Goal: Task Accomplishment & Management: Use online tool/utility

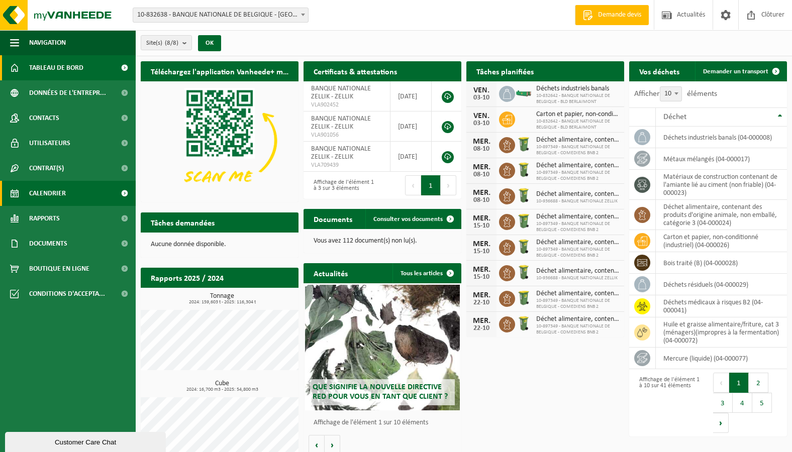
click at [53, 191] on span "Calendrier" at bounding box center [47, 193] width 37 height 25
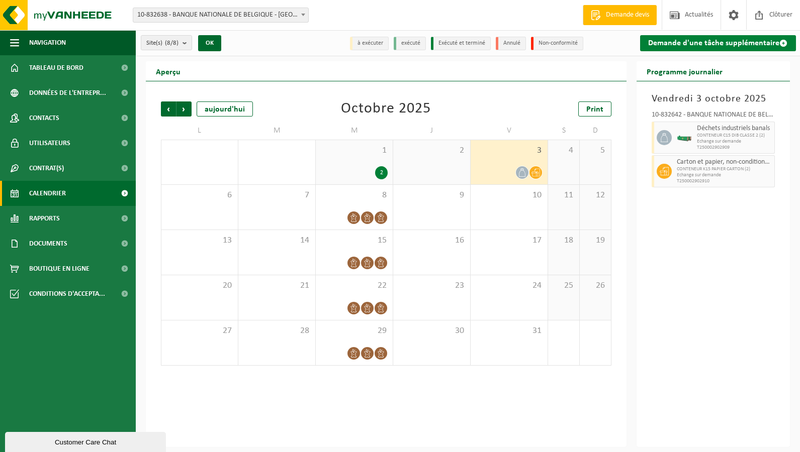
click at [775, 42] on link "Demande d'une tâche supplémentaire" at bounding box center [718, 43] width 156 height 16
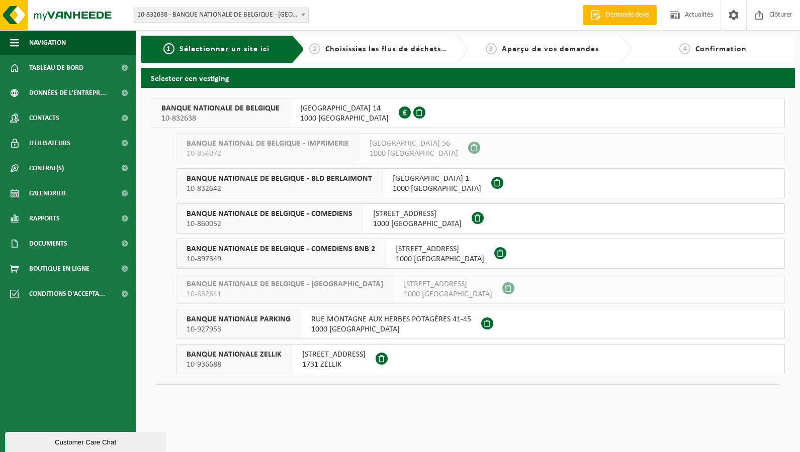
click at [253, 352] on span "BANQUE NATIONALE ZELLIK" at bounding box center [233, 355] width 95 height 10
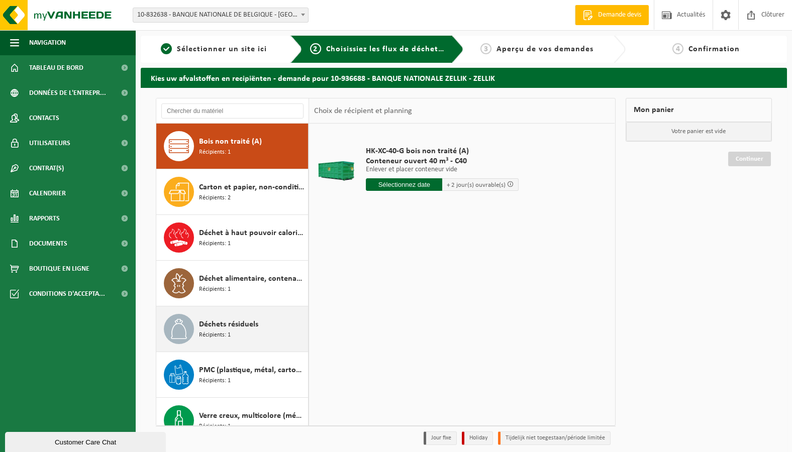
click at [228, 328] on span "Déchets résiduels" at bounding box center [228, 325] width 59 height 12
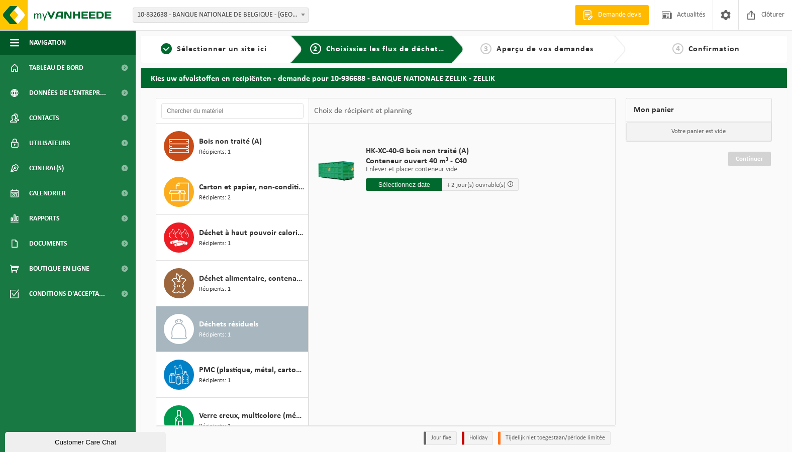
scroll to position [18, 0]
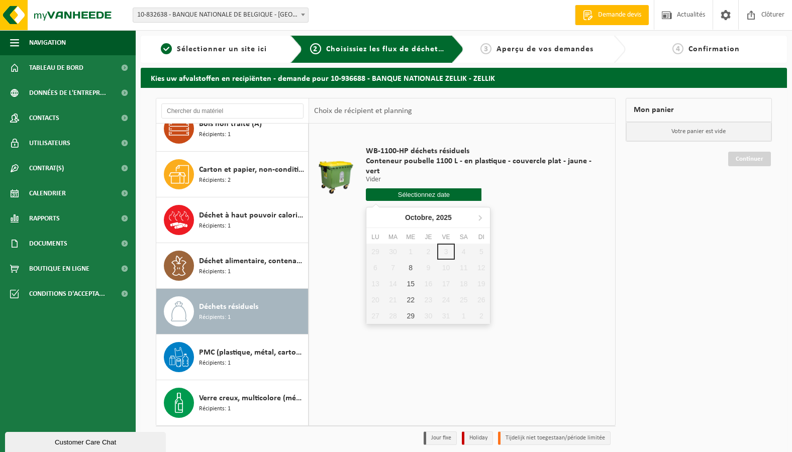
click at [413, 196] on input "text" at bounding box center [424, 194] width 116 height 13
click at [411, 269] on div "8" at bounding box center [411, 268] width 18 height 16
type input "à partir de [DATE]"
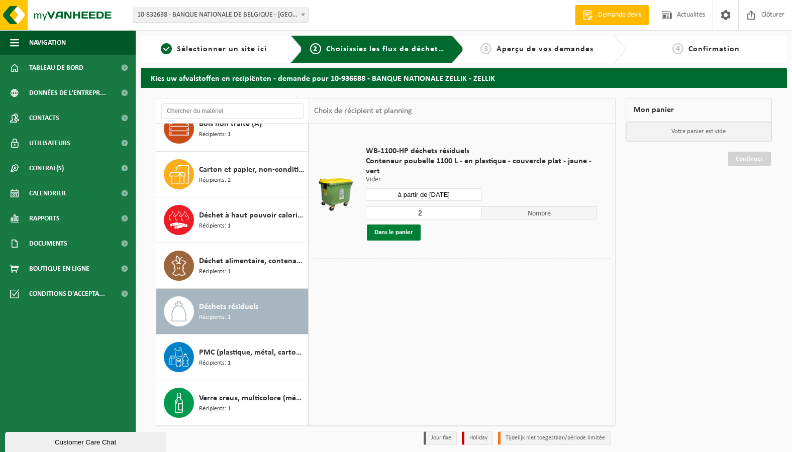
click at [395, 234] on button "Dans le panier" at bounding box center [394, 233] width 54 height 16
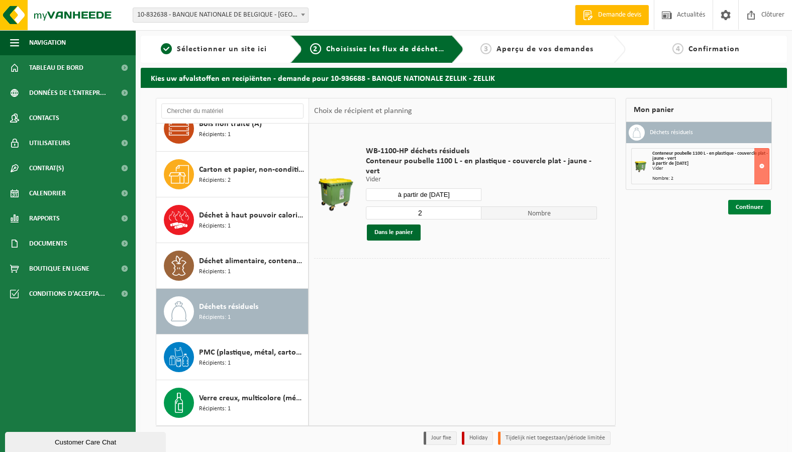
click at [752, 213] on link "Continuer" at bounding box center [749, 207] width 43 height 15
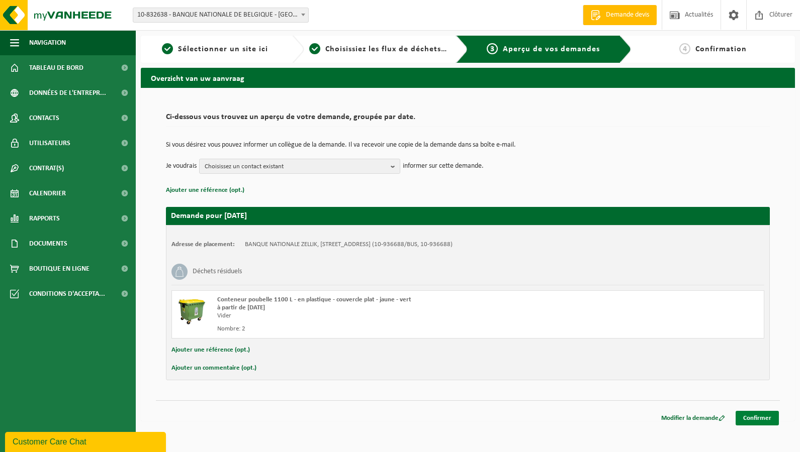
click at [744, 416] on link "Confirmer" at bounding box center [756, 418] width 43 height 15
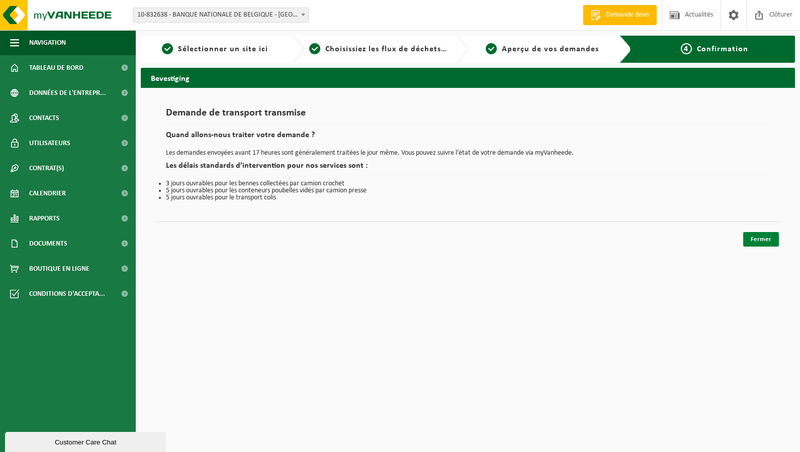
click at [752, 237] on link "Fermer" at bounding box center [761, 239] width 36 height 15
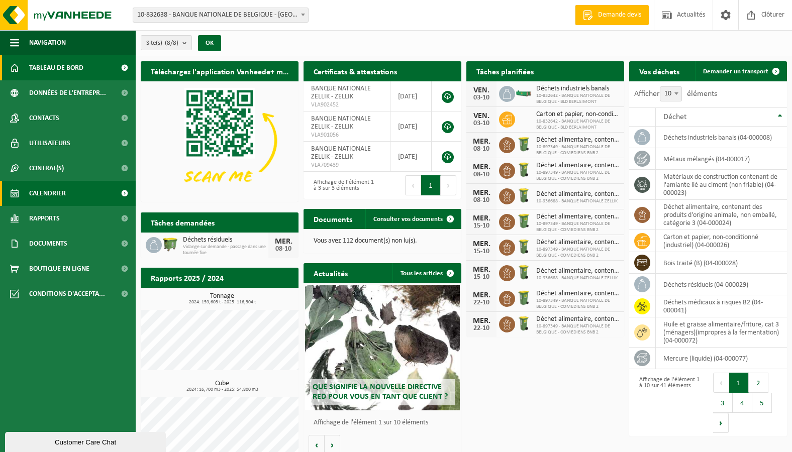
click at [37, 198] on span "Calendrier" at bounding box center [47, 193] width 37 height 25
